Goal: Task Accomplishment & Management: Manage account settings

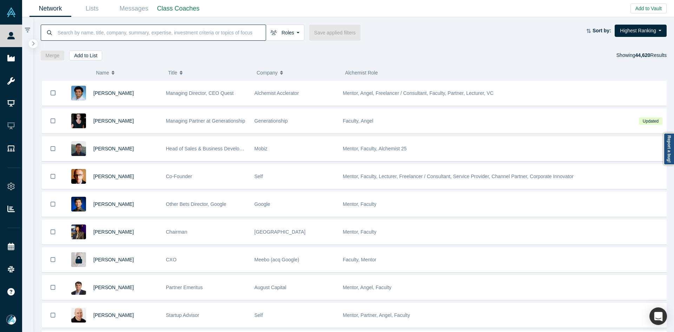
click at [201, 34] on input at bounding box center [161, 32] width 209 height 17
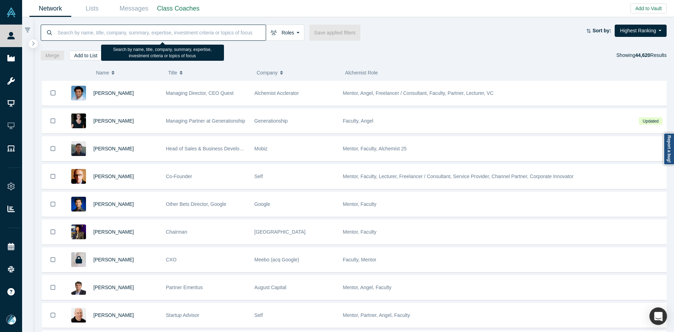
paste input "[PERSON_NAME]"
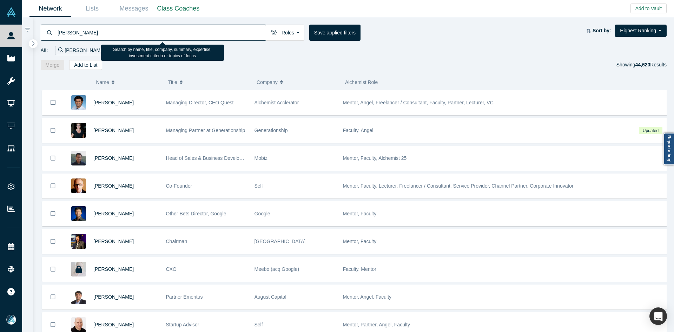
type input "[PERSON_NAME]"
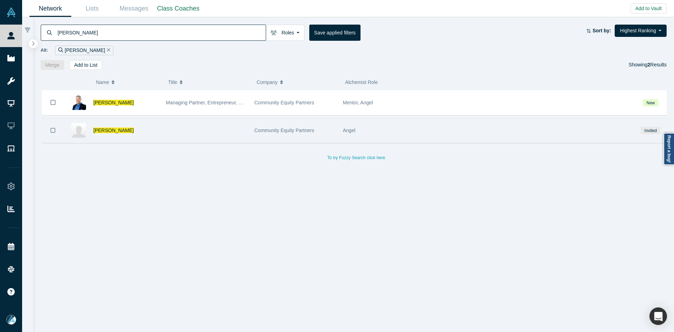
click at [53, 132] on icon "Bookmark" at bounding box center [53, 130] width 5 height 7
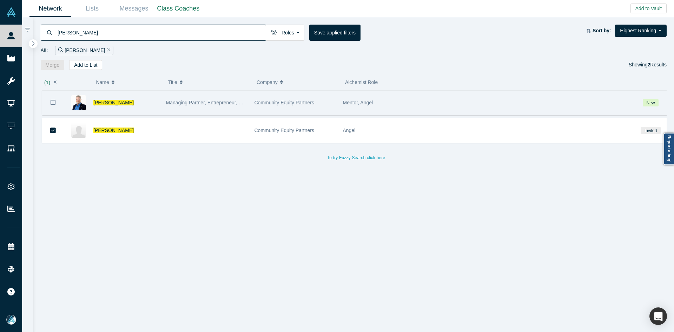
click at [52, 103] on icon "Bookmark" at bounding box center [53, 102] width 5 height 7
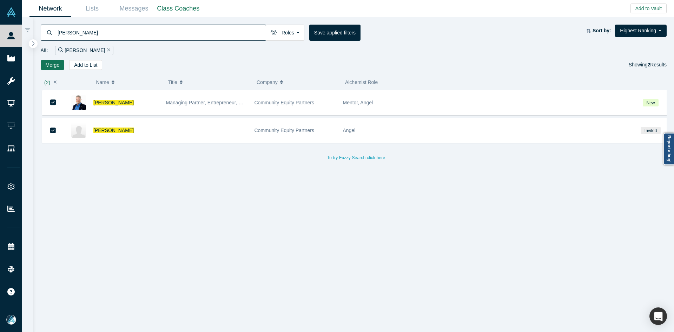
click at [57, 65] on button "Merge" at bounding box center [53, 65] width 24 height 10
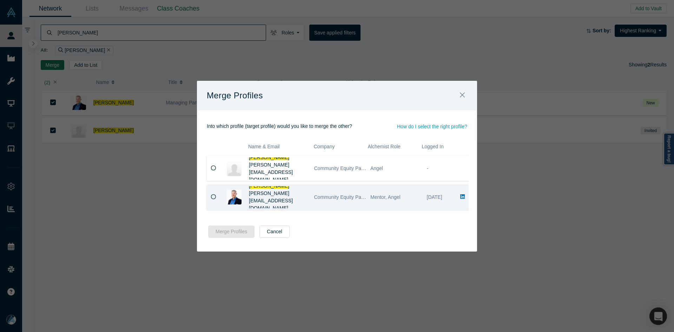
click at [209, 197] on div at bounding box center [214, 197] width 15 height 24
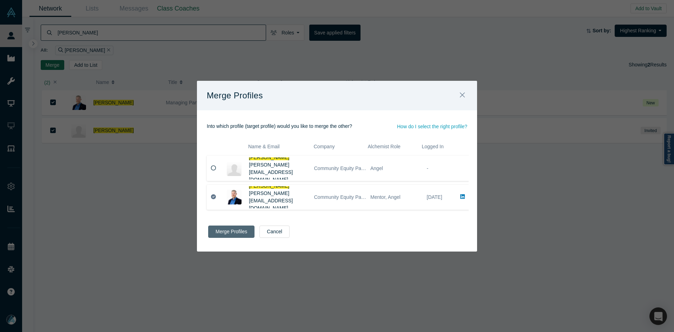
click at [238, 230] on button "Merge Profiles" at bounding box center [231, 231] width 46 height 12
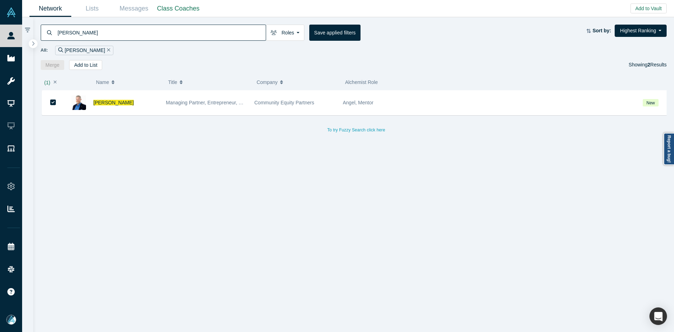
drag, startPoint x: 109, startPoint y: 104, endPoint x: 115, endPoint y: 99, distance: 7.7
click at [109, 104] on span "[PERSON_NAME]" at bounding box center [113, 103] width 40 height 6
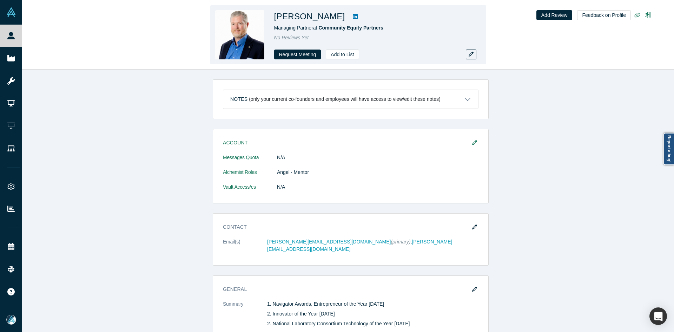
click at [350, 16] on link at bounding box center [355, 16] width 11 height 8
click at [342, 53] on button "Add to List" at bounding box center [342, 55] width 33 height 10
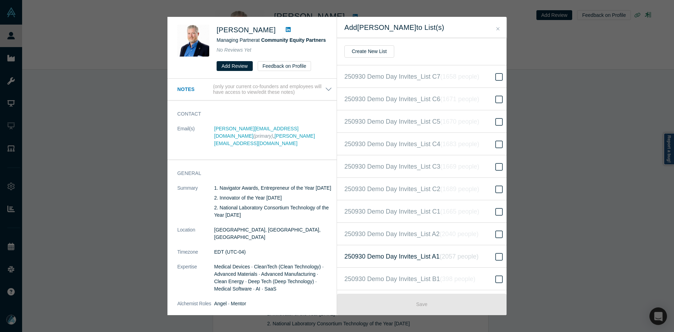
click at [455, 253] on icon "( 2057 people )" at bounding box center [459, 256] width 39 height 7
click at [0, 0] on input "250930 Demo Day Invites_List A1 ( 2057 people )" at bounding box center [0, 0] width 0 height 0
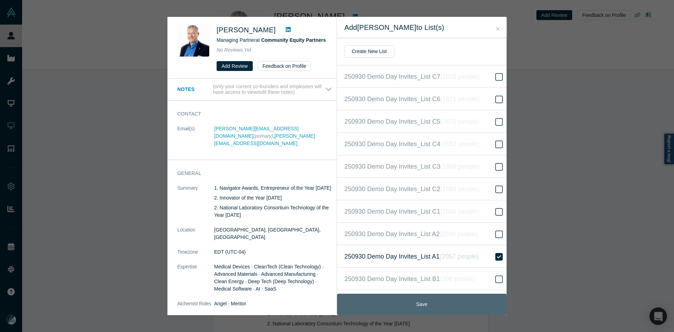
click at [448, 314] on button "Save" at bounding box center [422, 304] width 170 height 21
click at [382, 310] on button "Save" at bounding box center [422, 304] width 170 height 21
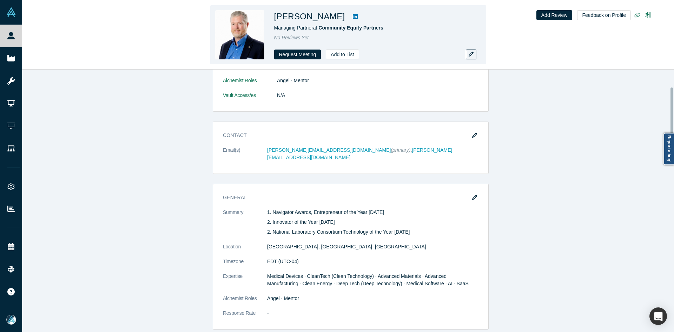
scroll to position [105, 0]
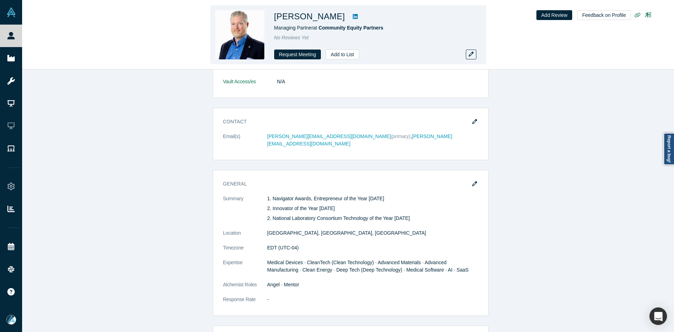
click at [319, 17] on div "[PERSON_NAME]" at bounding box center [372, 16] width 197 height 13
copy span "Community Equity Partners"
drag, startPoint x: 365, startPoint y: 28, endPoint x: 320, endPoint y: 30, distance: 45.3
click at [320, 30] on div "Managing Partner at Community Equity Partners" at bounding box center [372, 27] width 197 height 7
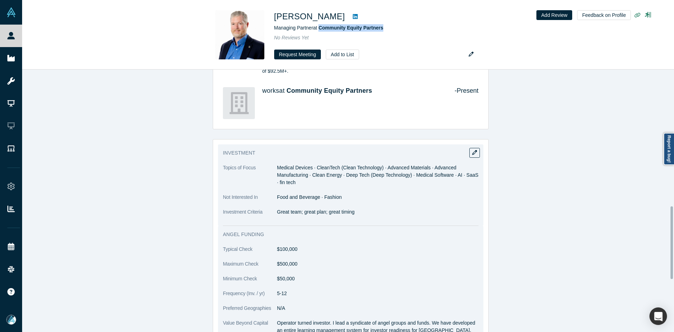
scroll to position [492, 0]
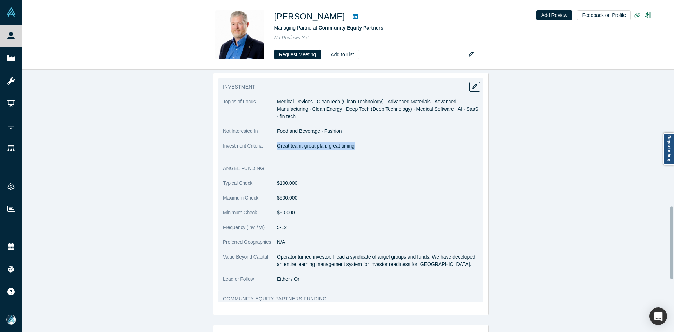
drag, startPoint x: 275, startPoint y: 139, endPoint x: 379, endPoint y: 143, distance: 104.4
click at [379, 143] on dl "Topics of Focus Medical Devices · CleanTech (Clean Technology) · Advanced Mater…" at bounding box center [351, 127] width 256 height 59
copy p "Great team; great plan; great timing"
